Goal: Information Seeking & Learning: Learn about a topic

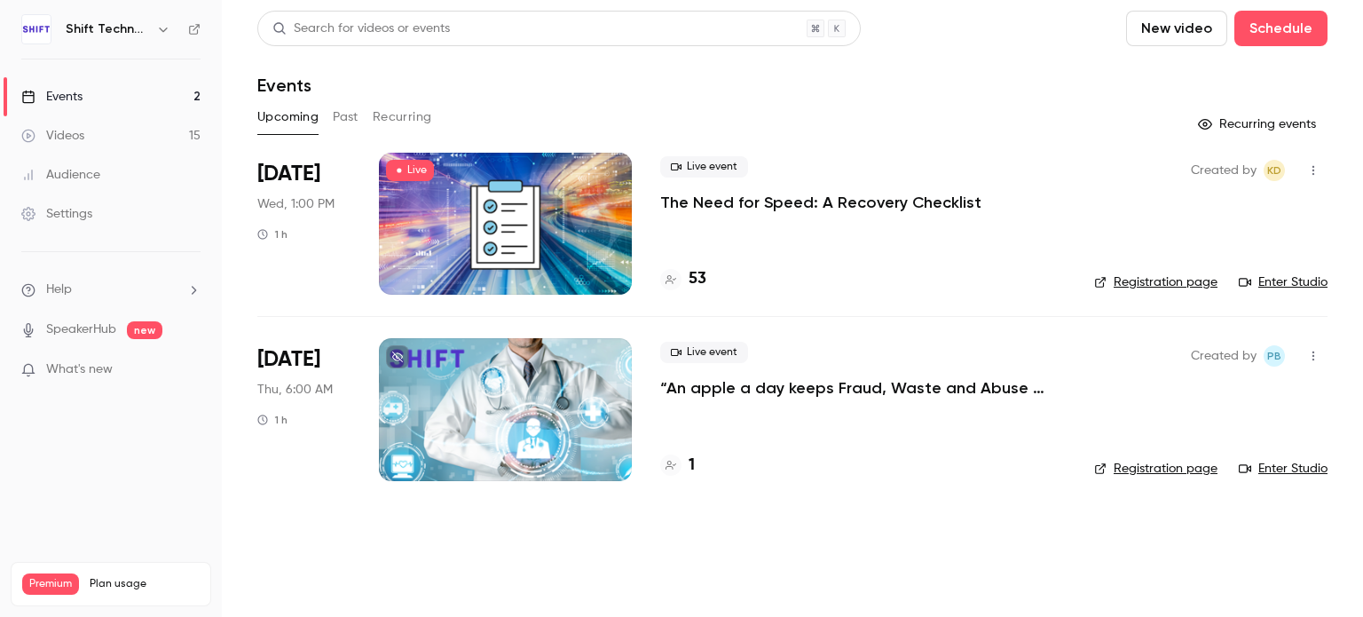
click at [341, 121] on button "Past" at bounding box center [346, 117] width 26 height 28
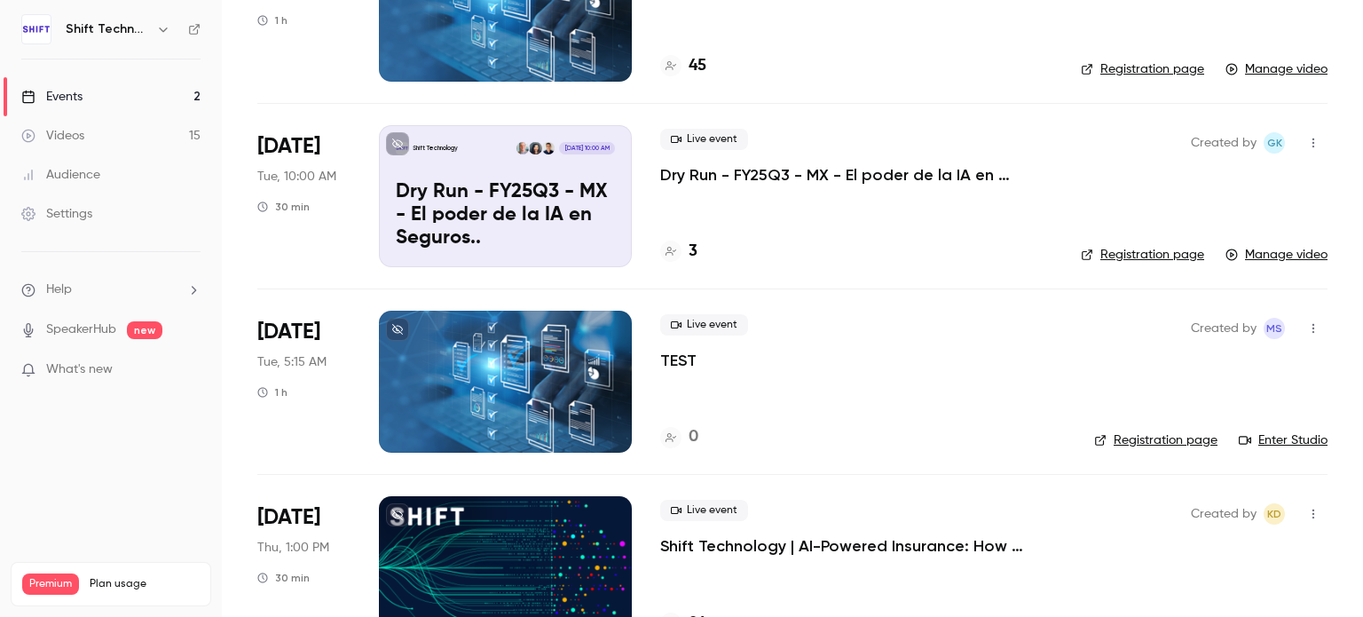
scroll to position [1065, 0]
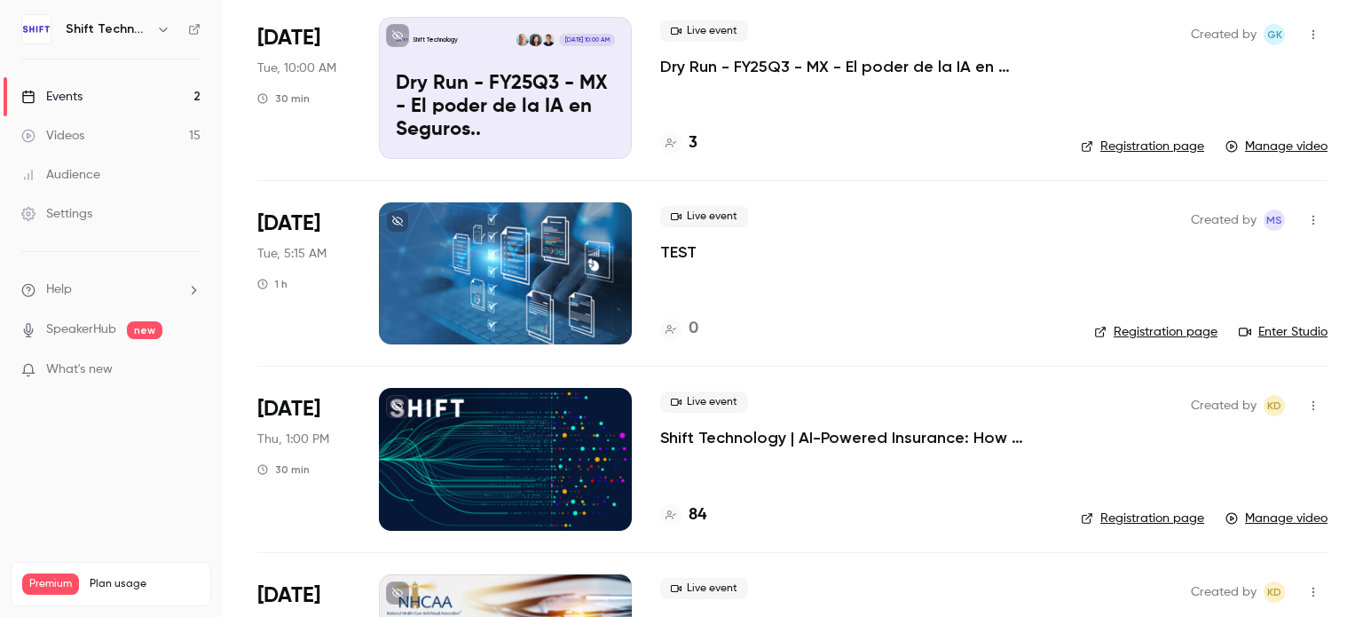
click at [925, 433] on p "Shift Technology | AI-Powered Insurance: How GenAI Boosts Auto Subro" at bounding box center [856, 437] width 392 height 21
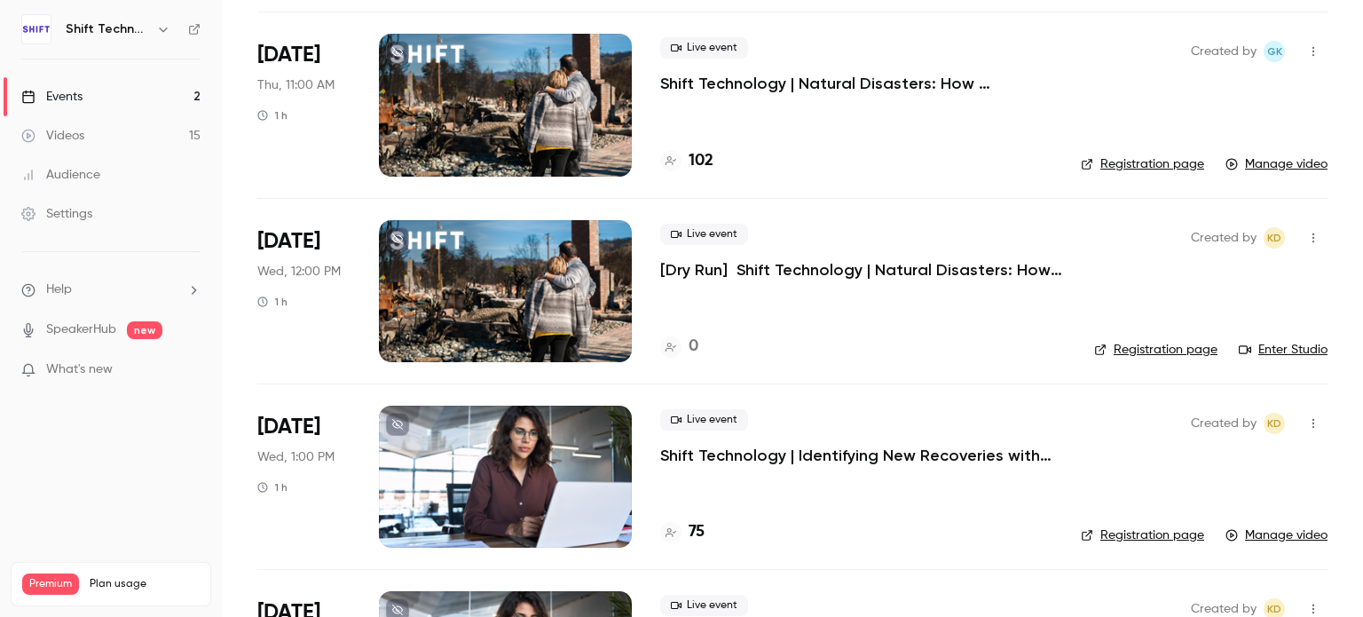
scroll to position [2218, 0]
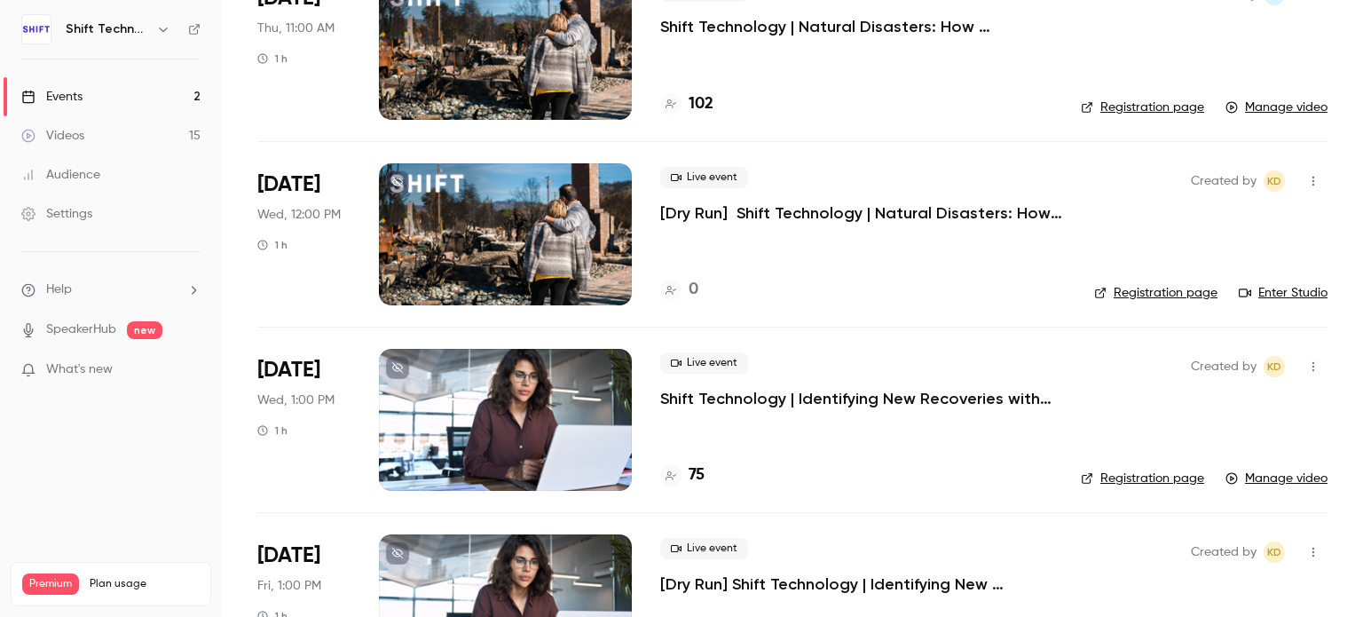
click at [822, 393] on p "Shift Technology | Identifying New Recoveries with AI-Powered Subrogation" at bounding box center [856, 398] width 392 height 21
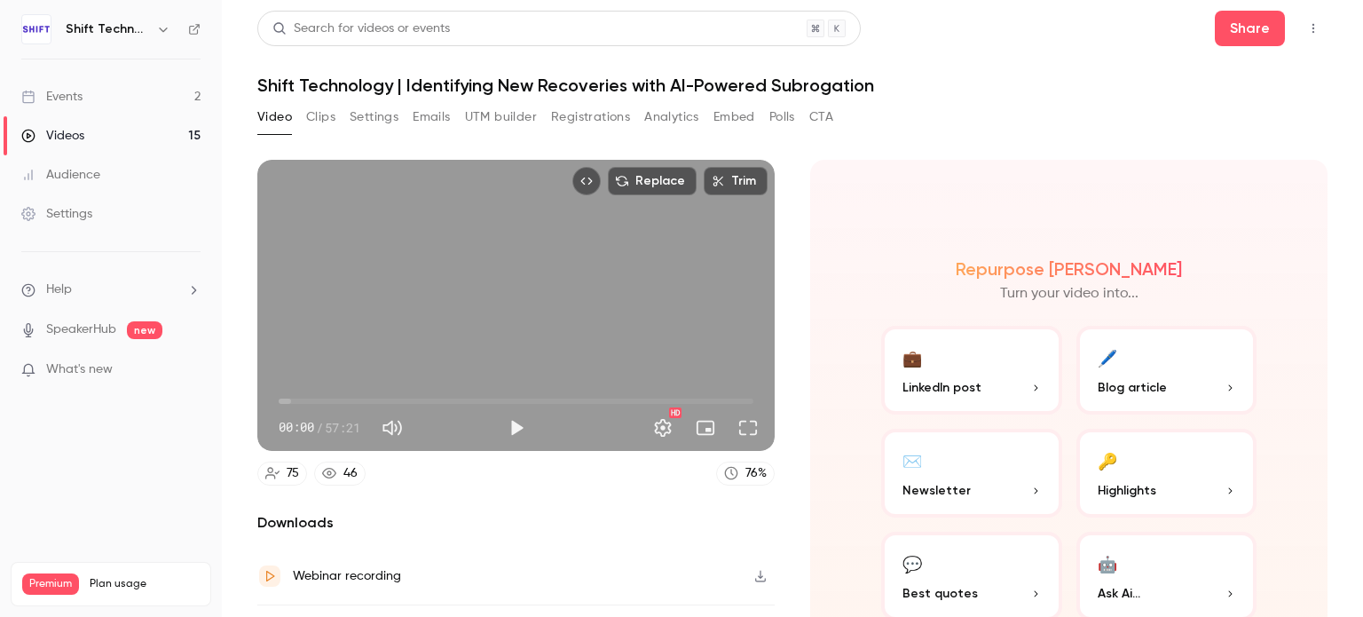
click at [575, 120] on button "Registrations" at bounding box center [590, 117] width 79 height 28
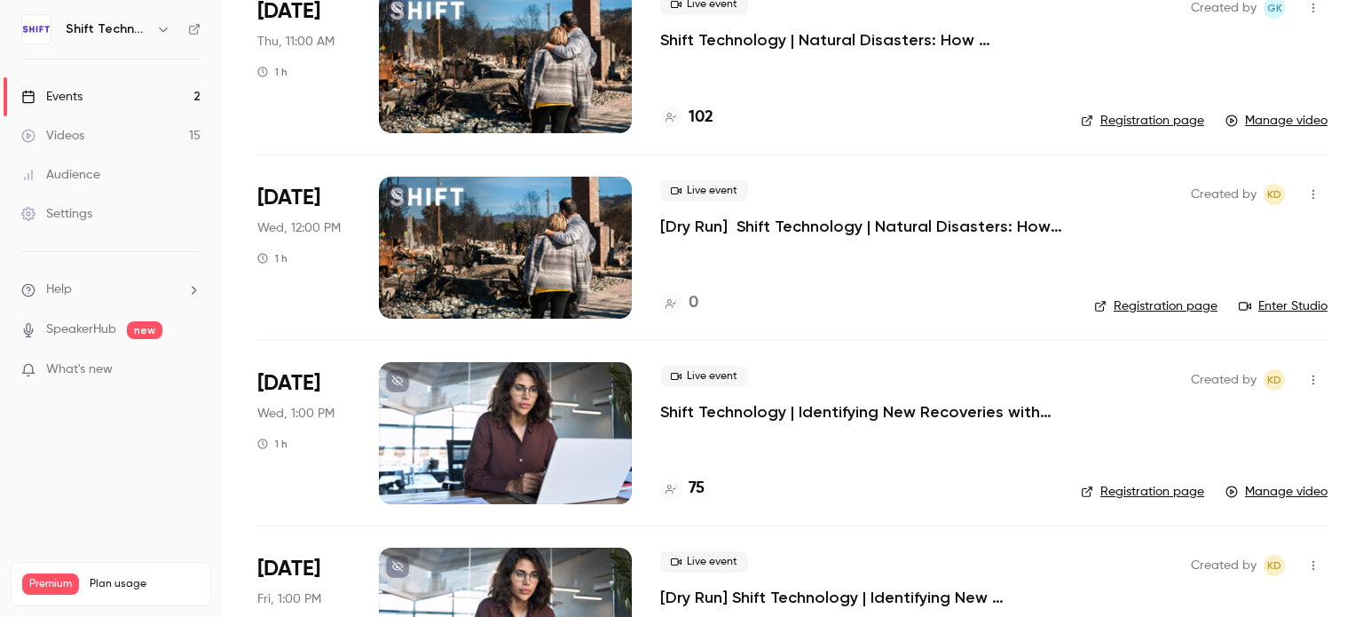
scroll to position [2307, 0]
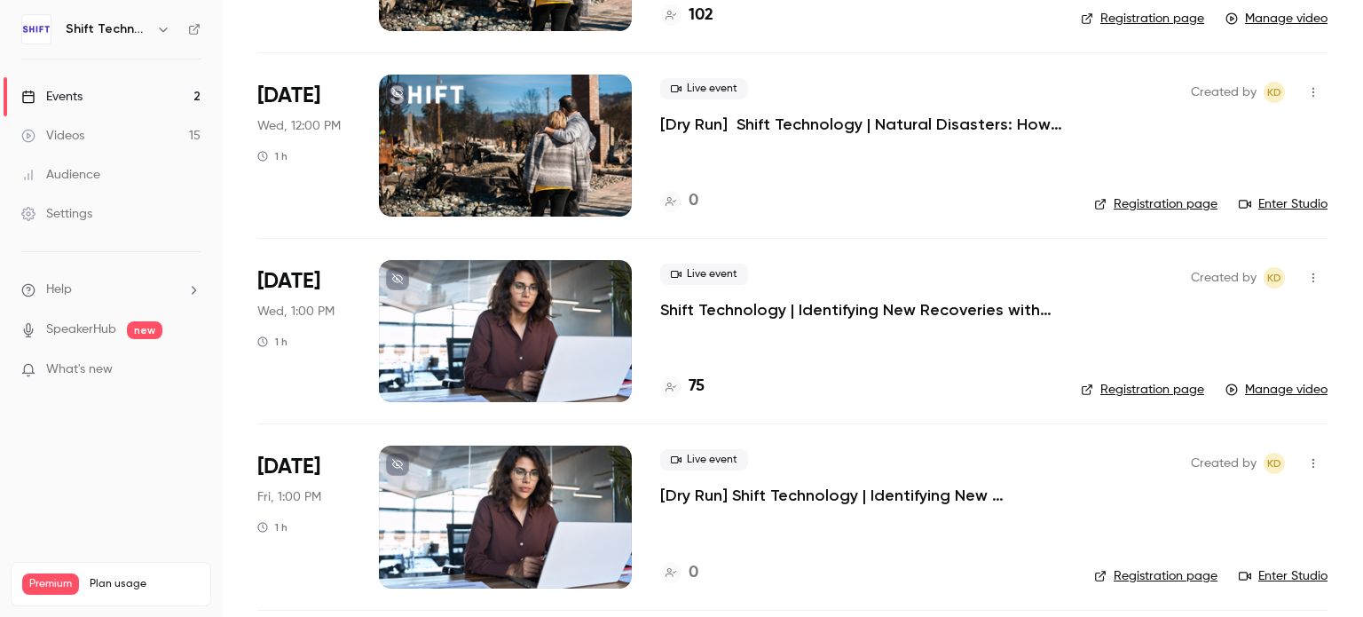
click at [818, 302] on p "Shift Technology | Identifying New Recoveries with AI-Powered Subrogation" at bounding box center [856, 309] width 392 height 21
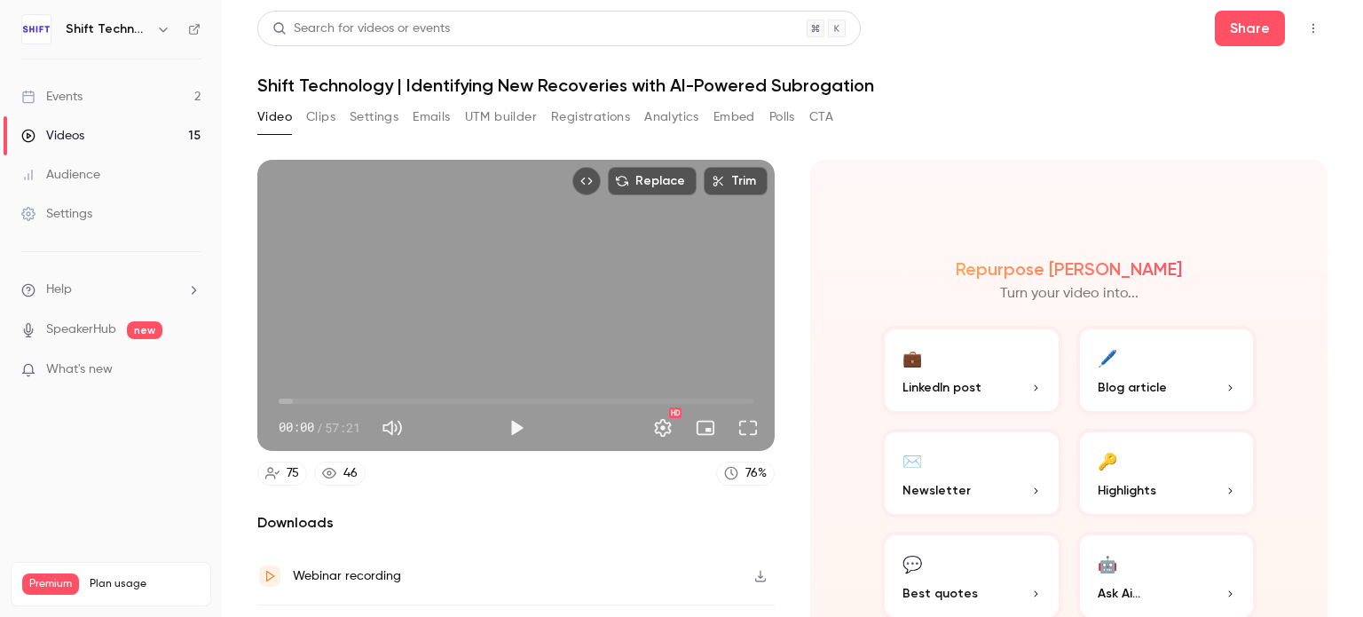
click at [613, 123] on button "Registrations" at bounding box center [590, 117] width 79 height 28
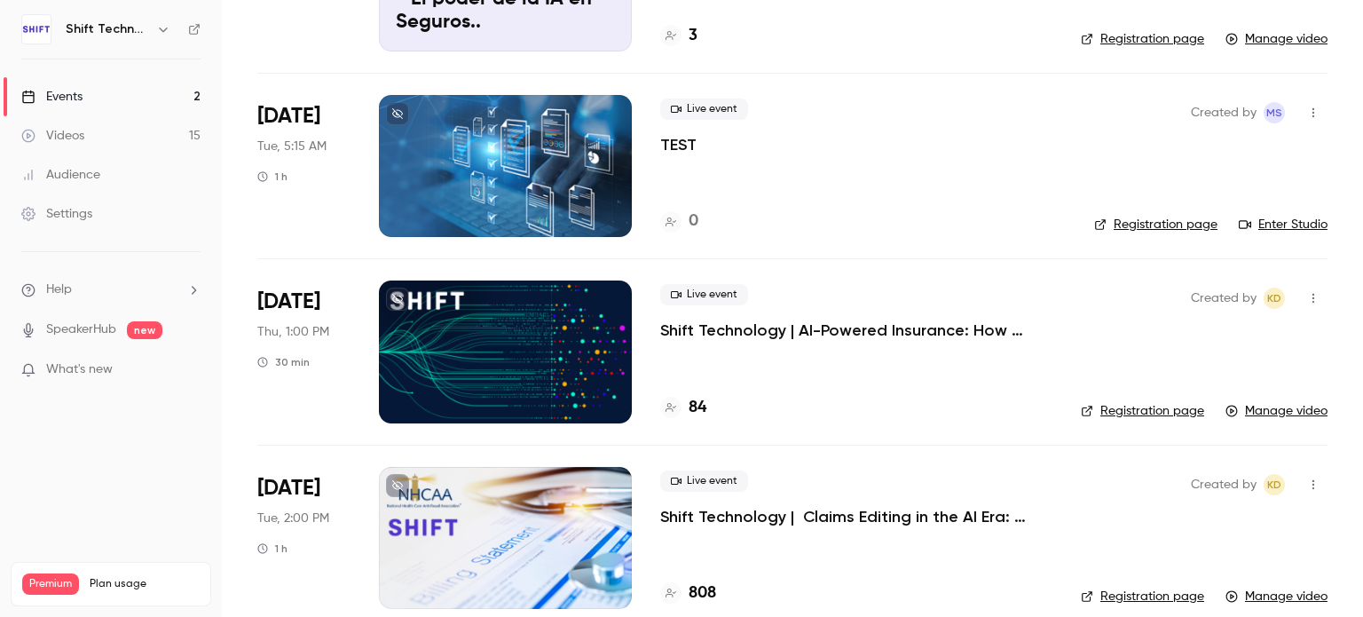
scroll to position [1242, 0]
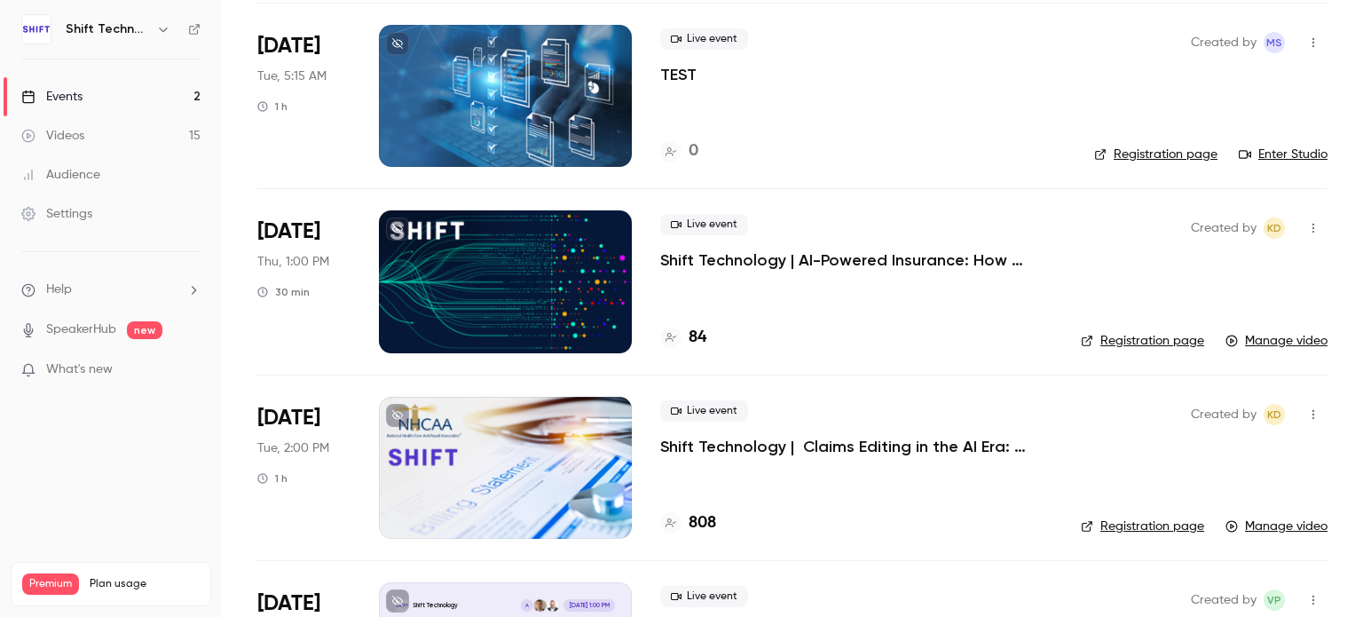
click at [797, 262] on p "Shift Technology | AI-Powered Insurance: How GenAI Boosts Auto Subro" at bounding box center [856, 259] width 392 height 21
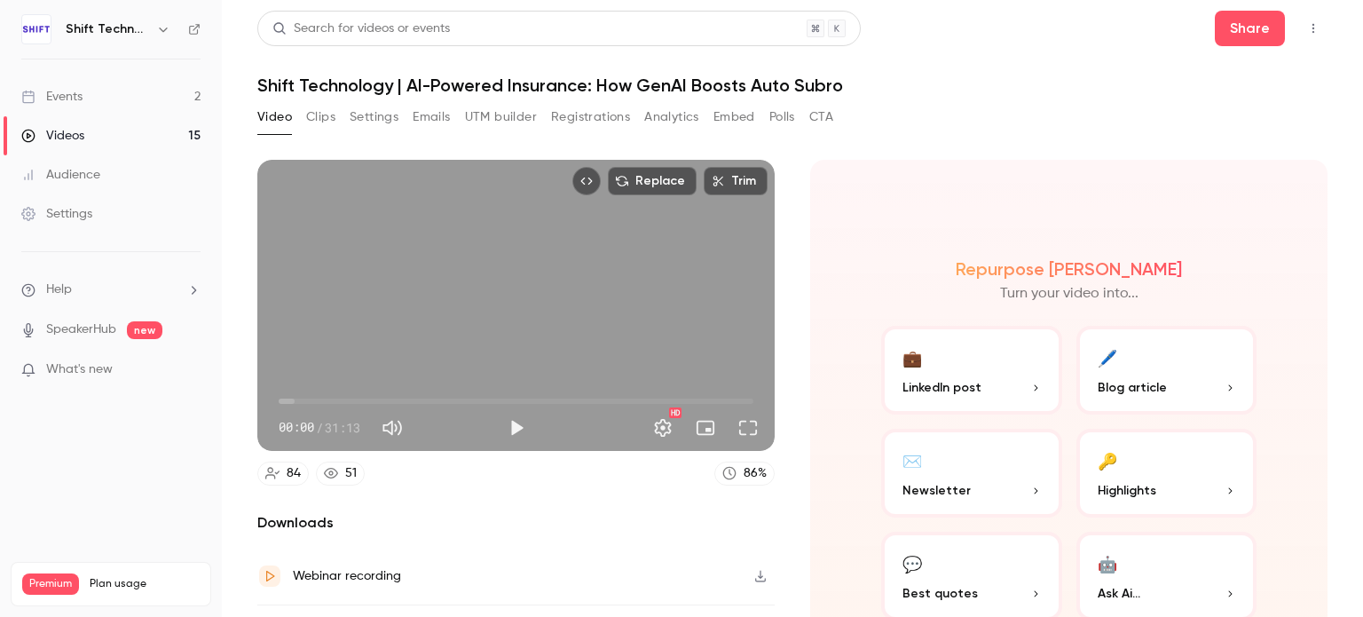
click at [580, 129] on button "Registrations" at bounding box center [590, 117] width 79 height 28
click at [17, 519] on nav "Shift Technology Events 2 Videos 15 Audience Settings Help SpeakerHub new What'…" at bounding box center [111, 308] width 222 height 617
